Goal: Transaction & Acquisition: Obtain resource

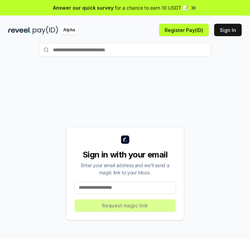
scroll to position [37, 0]
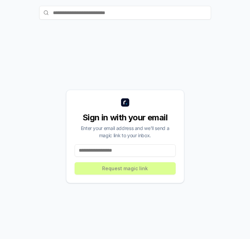
click at [103, 152] on input at bounding box center [125, 151] width 101 height 12
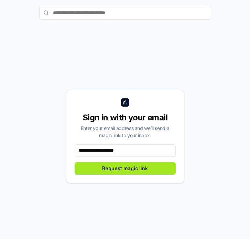
type input "**********"
click at [111, 172] on button "Request magic link" at bounding box center [125, 168] width 101 height 12
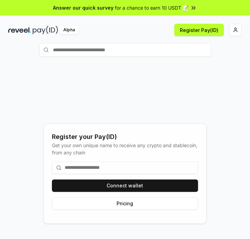
scroll to position [34, 0]
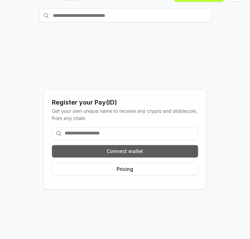
click at [73, 151] on button "Connect wallet" at bounding box center [125, 151] width 146 height 12
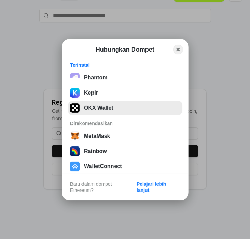
click at [85, 108] on button "OKX Wallet" at bounding box center [125, 108] width 114 height 14
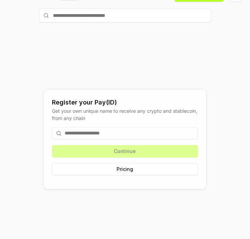
click at [79, 131] on input at bounding box center [125, 133] width 146 height 12
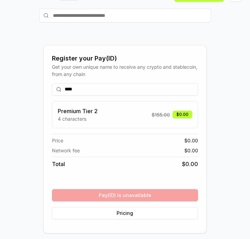
click at [125, 198] on div "**** Premium Tier 2 4 characters $ 155.00 $0.00 Price $ 0.00 Network fee $ 0.00…" at bounding box center [125, 151] width 146 height 147
click at [98, 89] on input "****" at bounding box center [125, 89] width 146 height 12
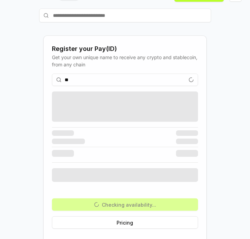
type input "*"
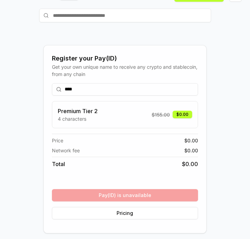
click at [134, 198] on div "**** Premium Tier 2 4 characters $ 155.00 $0.00 Price $ 0.00 Network fee $ 0.00…" at bounding box center [125, 151] width 146 height 147
click at [117, 88] on input "****" at bounding box center [125, 89] width 146 height 12
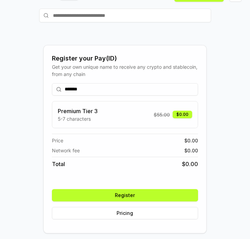
type input "*******"
click at [141, 195] on button "Register" at bounding box center [125, 195] width 146 height 12
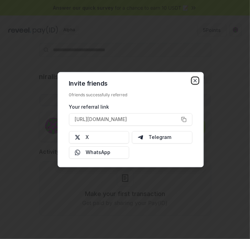
click at [194, 80] on icon "button" at bounding box center [195, 81] width 6 height 6
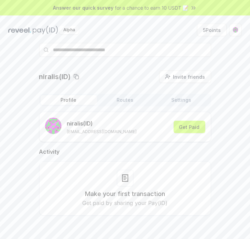
click at [124, 99] on button "Routes" at bounding box center [125, 100] width 56 height 10
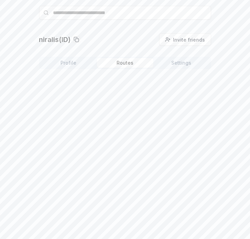
scroll to position [37, 0]
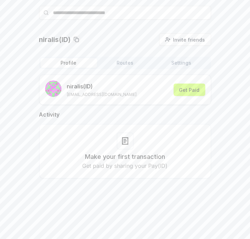
click at [83, 63] on button "Profile" at bounding box center [69, 63] width 56 height 10
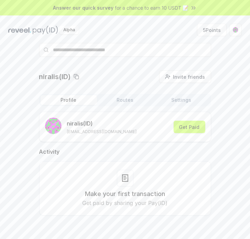
click at [200, 57] on div "niralis(ID) Invite friends Invite Profile Routes Settings niralis (ID) lisanira…" at bounding box center [125, 167] width 250 height 220
click at [209, 29] on button "5 Points" at bounding box center [212, 30] width 30 height 12
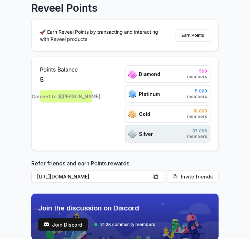
click at [72, 97] on div "Convert to $[PERSON_NAME]" at bounding box center [66, 96] width 52 height 12
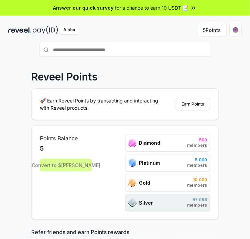
click at [176, 6] on span "for a chance to earn 10 USDT 📝" at bounding box center [152, 7] width 74 height 7
click at [238, 29] on html "Answer our quick survey for a chance to earn 10 USDT 📝 Alpha 5 Points Reveel Po…" at bounding box center [125, 119] width 250 height 239
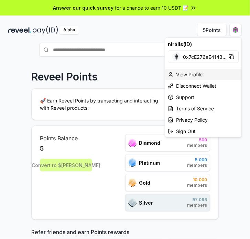
click at [186, 73] on div "View Profile" at bounding box center [203, 74] width 76 height 11
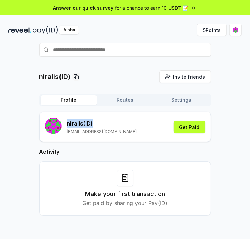
drag, startPoint x: 66, startPoint y: 124, endPoint x: 108, endPoint y: 123, distance: 41.6
click at [108, 123] on div "niralis (ID) lisanira87@gmail.com" at bounding box center [91, 127] width 92 height 19
copy p "niralis (ID)"
click at [134, 70] on div "niralis(ID) Invite friends Invite Profile Routes Settings niralis (ID) lisanira…" at bounding box center [125, 167] width 250 height 220
click at [186, 77] on span "Invite friends" at bounding box center [189, 76] width 32 height 7
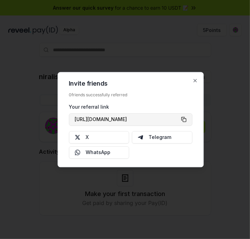
click at [186, 120] on button "[URL][DOMAIN_NAME]" at bounding box center [131, 119] width 124 height 12
